Goal: Check status: Check status

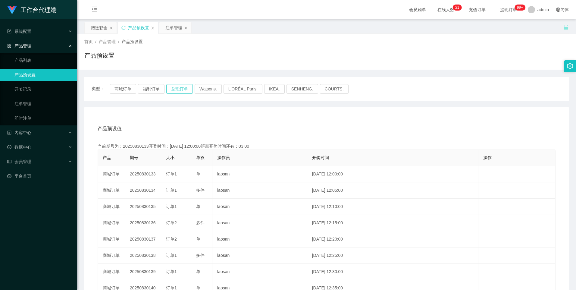
click at [179, 89] on button "兑现订单" at bounding box center [179, 89] width 27 height 10
click at [121, 86] on button "商城订单" at bounding box center [123, 89] width 27 height 10
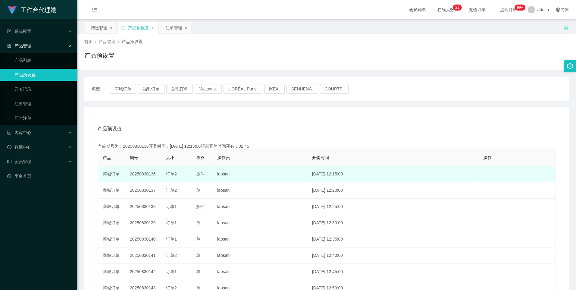
click at [140, 175] on td "20250830136" at bounding box center [143, 174] width 36 height 16
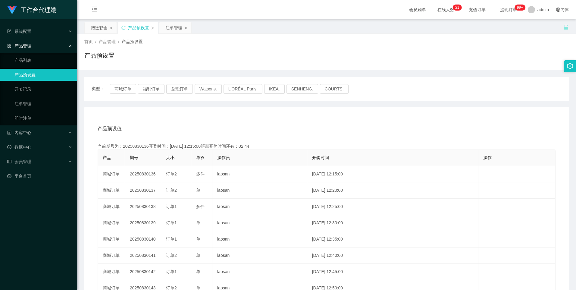
copy td "20250830136"
click at [172, 28] on div "注单管理" at bounding box center [173, 27] width 17 height 11
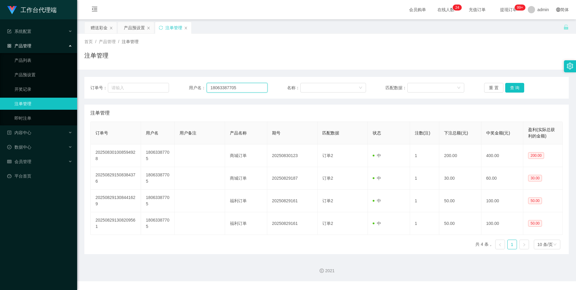
click at [239, 86] on input "18063387705" at bounding box center [237, 88] width 61 height 10
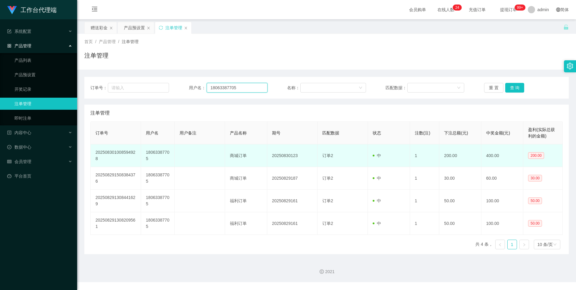
paste input "xueshangmeng"
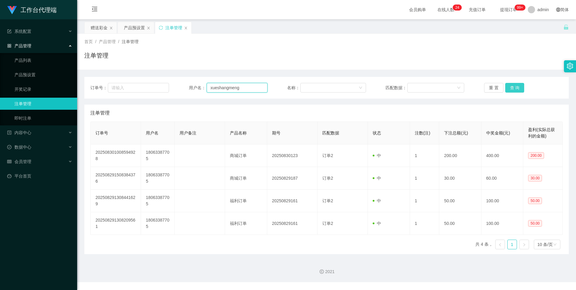
type input "xueshangmeng"
drag, startPoint x: 515, startPoint y: 90, endPoint x: 513, endPoint y: 93, distance: 3.7
click at [515, 90] on button "查 询" at bounding box center [514, 88] width 19 height 10
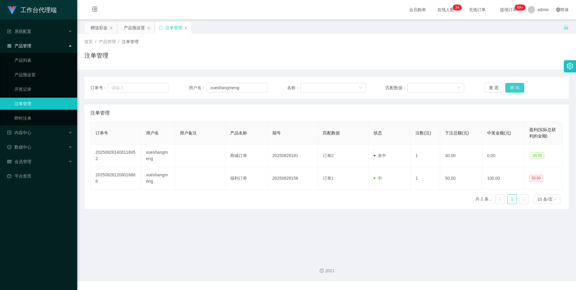
click at [516, 89] on button "查 询" at bounding box center [514, 88] width 19 height 10
click at [510, 88] on button "查 询" at bounding box center [514, 88] width 19 height 10
click at [515, 88] on button "查 询" at bounding box center [514, 88] width 19 height 10
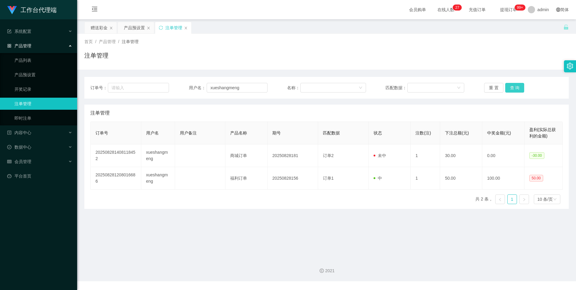
click at [515, 88] on button "查 询" at bounding box center [514, 88] width 19 height 10
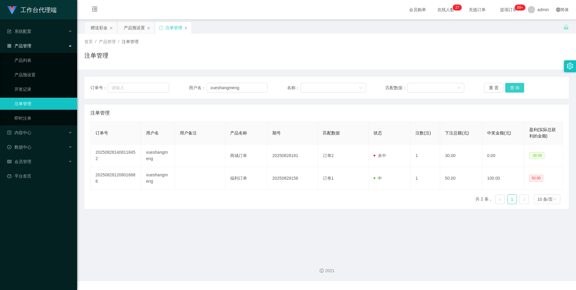
click at [515, 88] on button "查 询" at bounding box center [514, 88] width 19 height 10
click at [515, 88] on button "查 询" at bounding box center [518, 88] width 26 height 10
click at [515, 88] on button "查 询" at bounding box center [514, 88] width 19 height 10
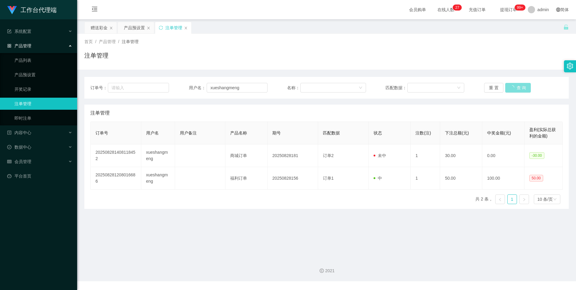
click at [515, 88] on button "查 询" at bounding box center [518, 88] width 26 height 10
click at [515, 88] on button "查 询" at bounding box center [514, 88] width 19 height 10
click at [515, 88] on div "重 置 查 询" at bounding box center [523, 88] width 79 height 10
click at [515, 88] on button "查 询" at bounding box center [514, 88] width 19 height 10
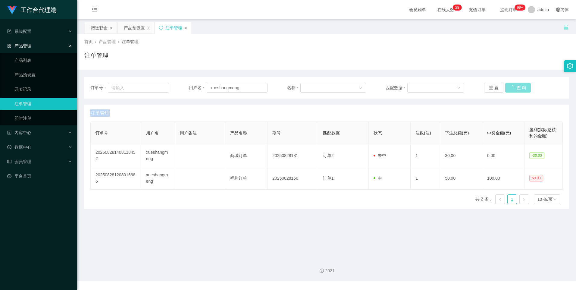
click at [515, 88] on div "重 置 查 询" at bounding box center [523, 88] width 79 height 10
click at [515, 88] on button "查 询" at bounding box center [514, 88] width 19 height 10
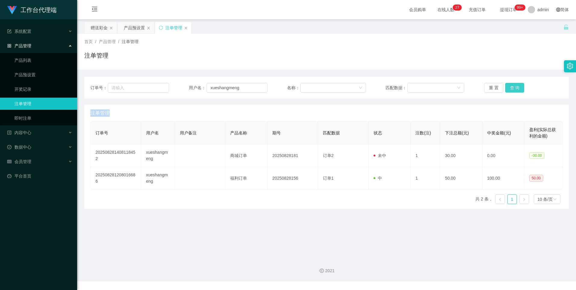
click at [512, 90] on button "查 询" at bounding box center [514, 88] width 19 height 10
click at [511, 90] on button "查 询" at bounding box center [514, 88] width 19 height 10
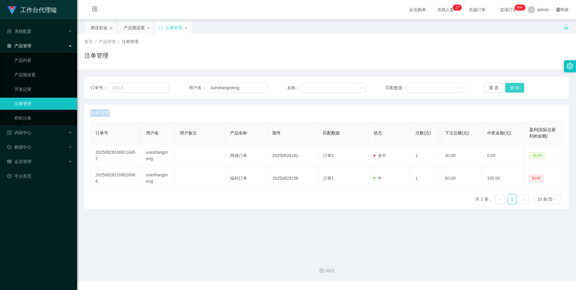
click at [511, 90] on button "查 询" at bounding box center [514, 88] width 19 height 10
click at [511, 90] on button "查 询" at bounding box center [518, 88] width 26 height 10
click at [511, 90] on button "查 询" at bounding box center [514, 88] width 19 height 10
click at [512, 89] on button "查 询" at bounding box center [514, 88] width 19 height 10
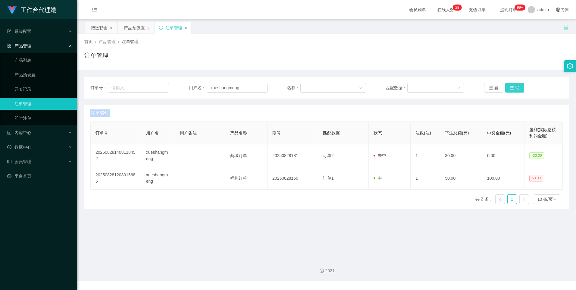
click at [513, 86] on button "查 询" at bounding box center [514, 88] width 19 height 10
click at [513, 86] on div "重 置 查 询" at bounding box center [523, 88] width 79 height 10
click at [508, 88] on button "查 询" at bounding box center [514, 88] width 19 height 10
click at [127, 27] on div "产品预设置" at bounding box center [134, 27] width 21 height 11
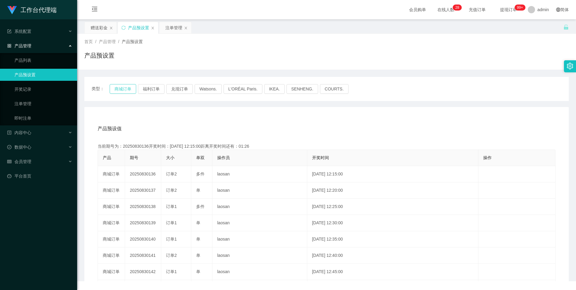
click at [118, 88] on button "商城订单" at bounding box center [123, 89] width 27 height 10
click at [172, 29] on div "注单管理" at bounding box center [173, 27] width 17 height 11
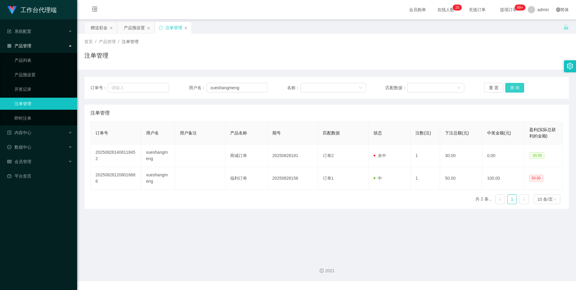
click at [509, 89] on button "查 询" at bounding box center [514, 88] width 19 height 10
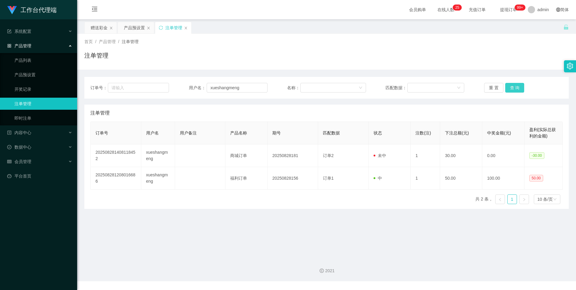
click at [509, 89] on button "查 询" at bounding box center [514, 88] width 19 height 10
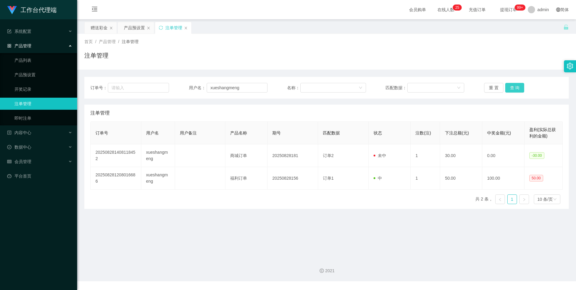
click at [509, 89] on button "查 询" at bounding box center [514, 88] width 19 height 10
click at [133, 28] on div "产品预设置" at bounding box center [134, 27] width 21 height 11
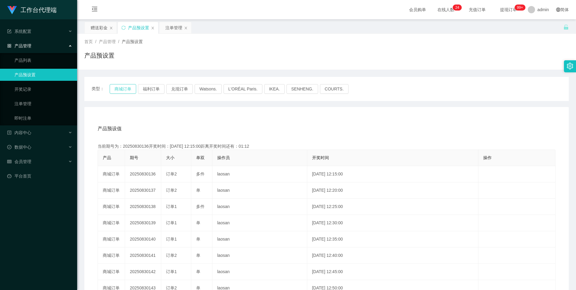
click at [121, 88] on button "商城订单" at bounding box center [123, 89] width 27 height 10
click at [173, 26] on div "注单管理" at bounding box center [173, 27] width 17 height 11
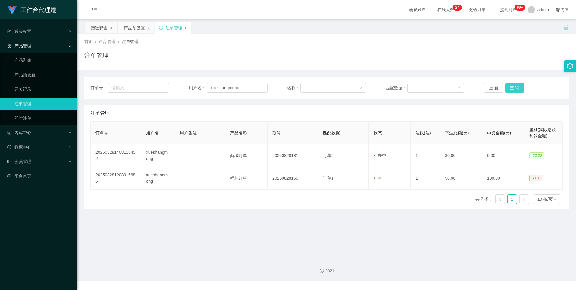
click at [516, 88] on button "查 询" at bounding box center [514, 88] width 19 height 10
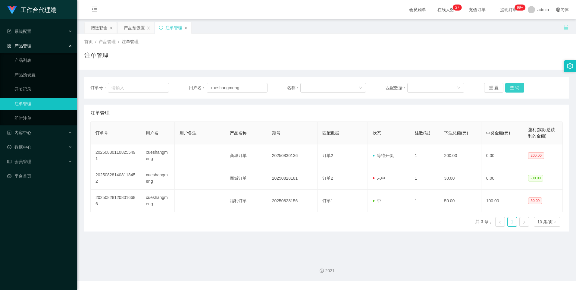
click at [510, 89] on button "查 询" at bounding box center [514, 88] width 19 height 10
click at [507, 89] on button "查 询" at bounding box center [514, 88] width 19 height 10
click at [516, 91] on button "查 询" at bounding box center [514, 88] width 19 height 10
click at [513, 88] on button "查 询" at bounding box center [514, 88] width 19 height 10
